Goal: Information Seeking & Learning: Learn about a topic

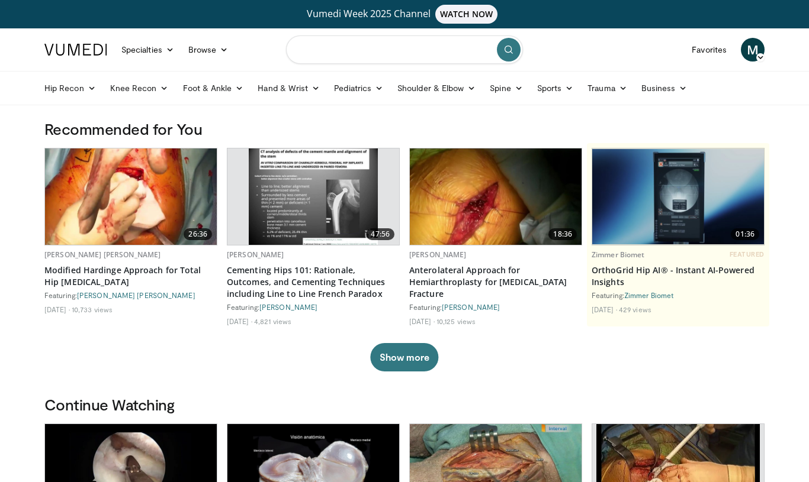
click at [356, 54] on input "Search topics, interventions" at bounding box center [404, 50] width 237 height 28
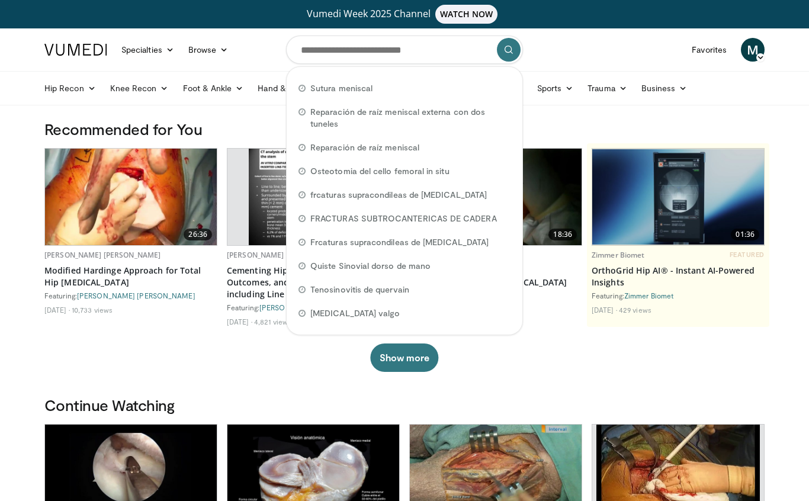
click at [330, 86] on span "Sutura meniscal" at bounding box center [341, 88] width 62 height 12
type input "**********"
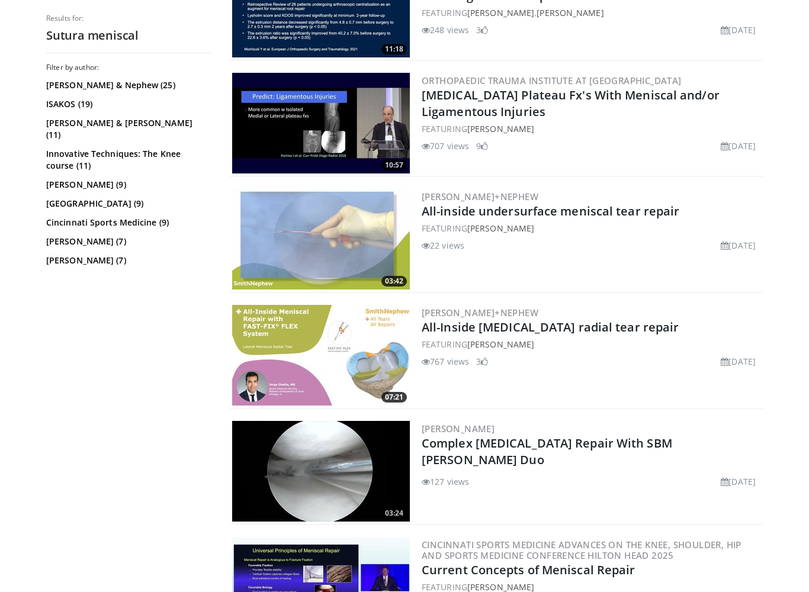
scroll to position [670, 0]
click at [555, 329] on link "All-Inside lateral meniscus radial tear repair" at bounding box center [549, 327] width 257 height 16
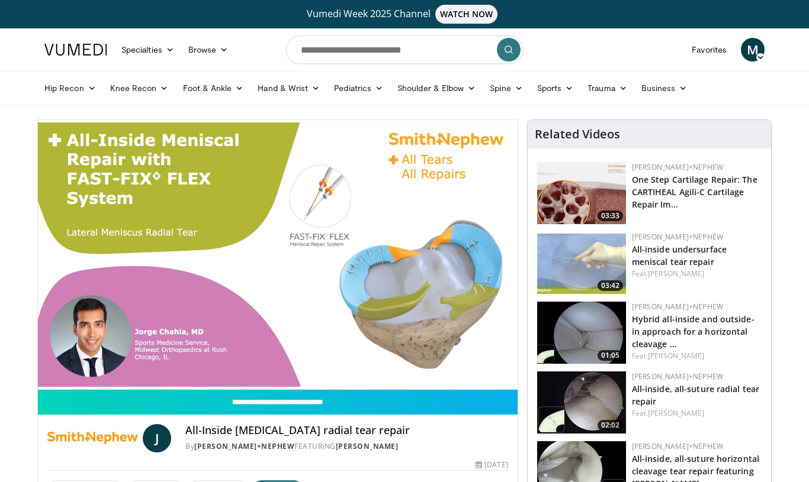
click at [590, 341] on img at bounding box center [581, 333] width 89 height 62
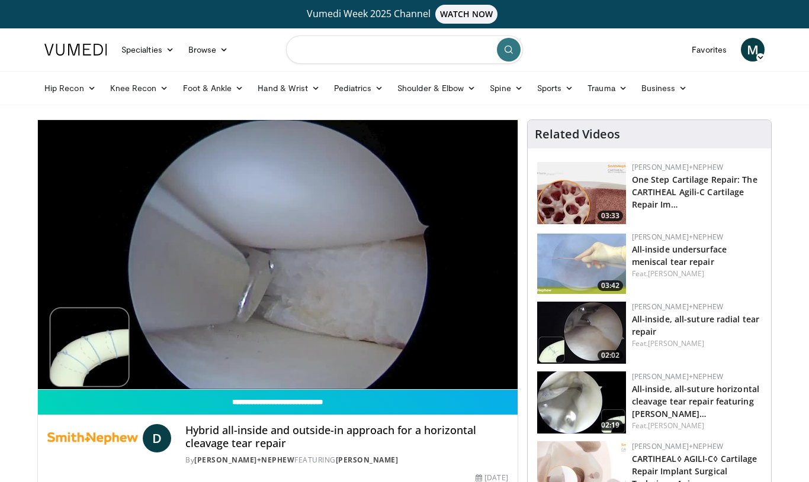
click at [444, 54] on input "Search topics, interventions" at bounding box center [404, 50] width 237 height 28
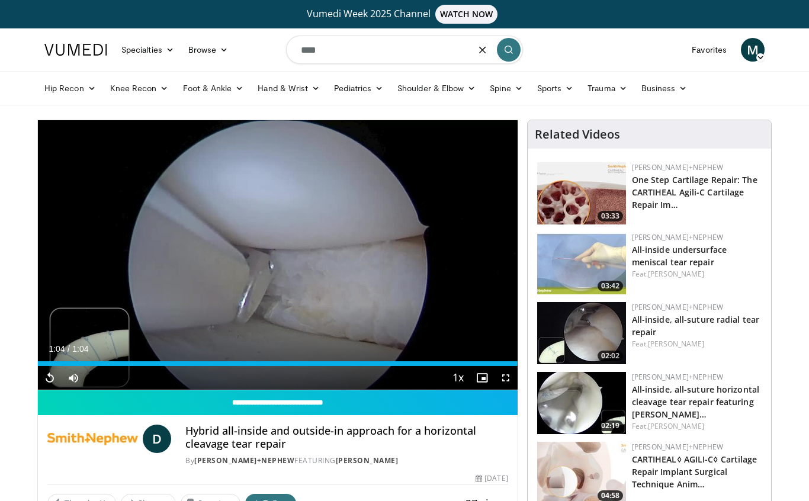
type input "*****"
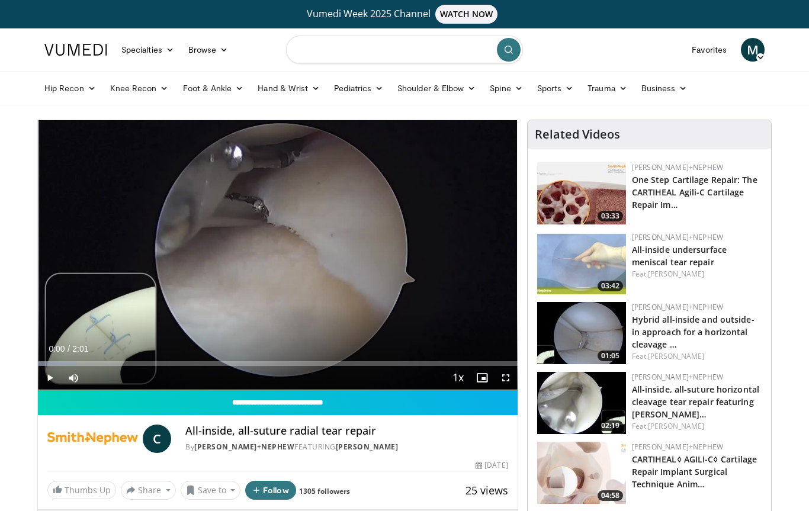
click at [349, 46] on input "Search topics, interventions" at bounding box center [404, 50] width 237 height 28
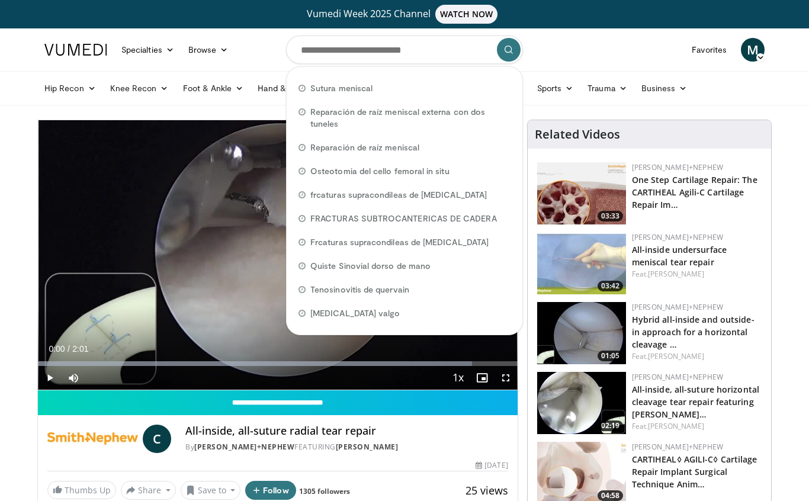
click at [361, 119] on span "Reparación de raíz meniscal externa con dos tuneles" at bounding box center [410, 118] width 200 height 24
type input "**********"
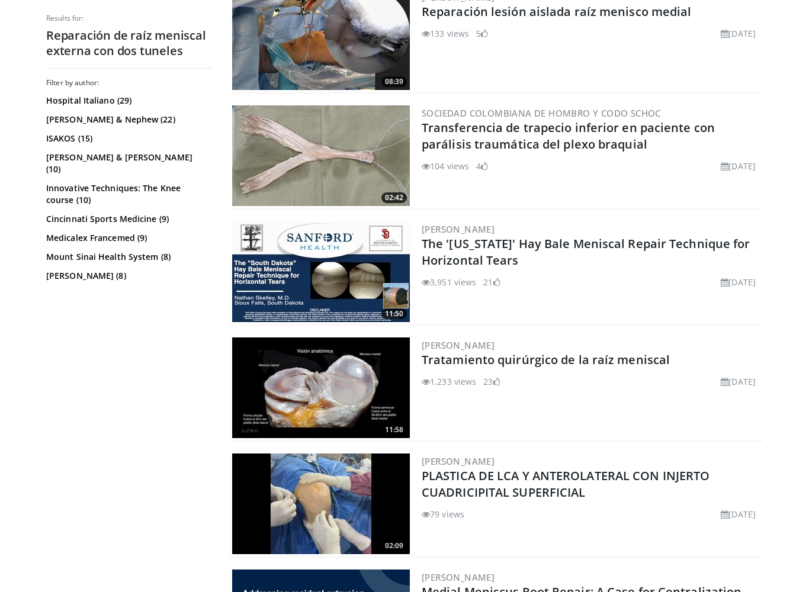
scroll to position [404, 0]
click at [572, 375] on div "1,233 views August 9, 2017 23" at bounding box center [590, 379] width 339 height 17
click at [559, 363] on link "Tratamiento quirúrgico de la raíz meniscal" at bounding box center [545, 360] width 248 height 16
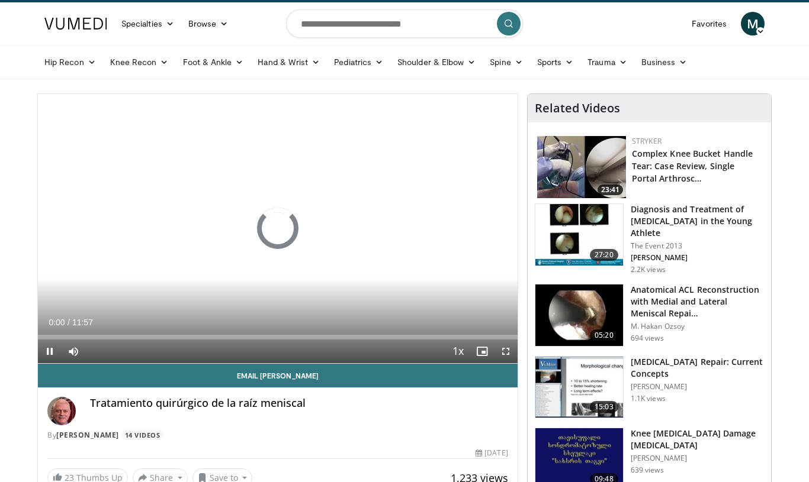
scroll to position [26, 0]
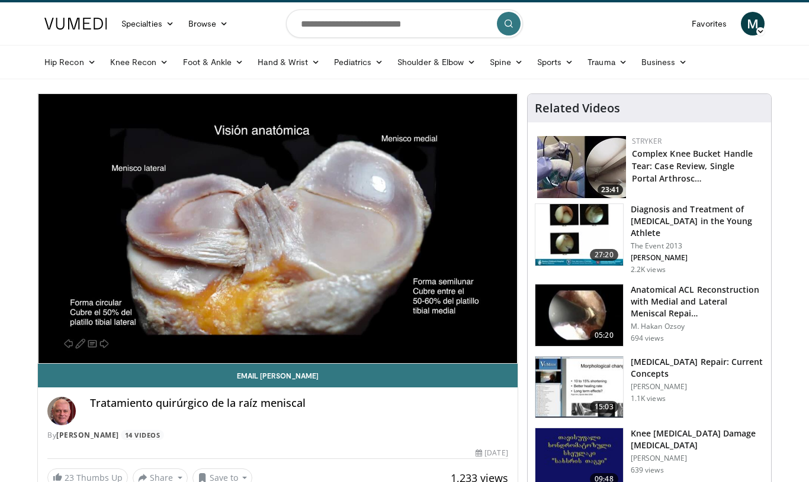
click at [457, 317] on div "10 seconds Tap to unmute" at bounding box center [278, 228] width 480 height 269
click at [456, 364] on span "Video Player" at bounding box center [458, 376] width 17 height 24
click at [461, 313] on div "10 seconds Tap to unmute" at bounding box center [278, 228] width 480 height 269
click at [45, 368] on link "Email Jorge Pablo" at bounding box center [278, 376] width 480 height 24
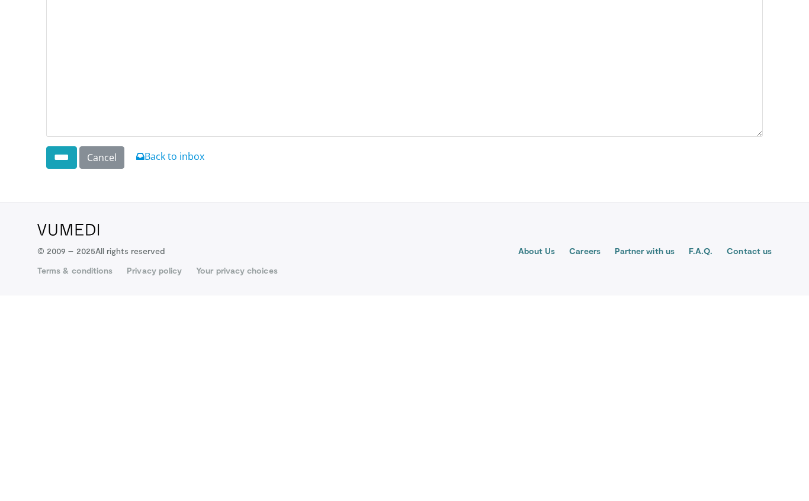
scroll to position [56, 0]
